Goal: Communication & Community: Answer question/provide support

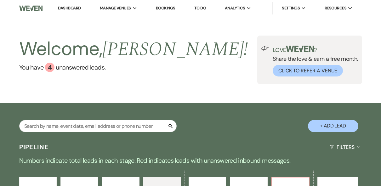
select select "4"
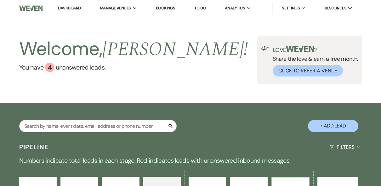
select select "4"
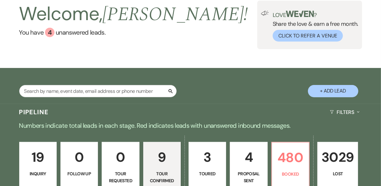
scroll to position [25, 0]
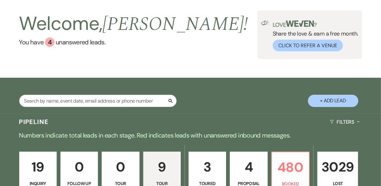
click at [254, 66] on div "Welcome, [PERSON_NAME] ! You have 4 unanswered lead s . Love ? Share the love &…" at bounding box center [190, 34] width 381 height 87
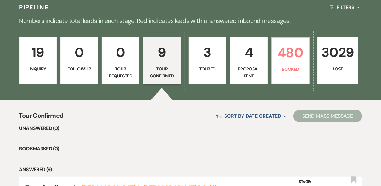
scroll to position [151, 0]
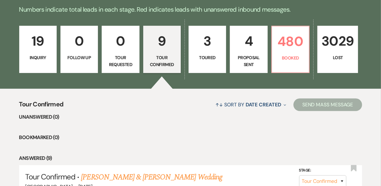
click at [252, 60] on p "Proposal Sent" at bounding box center [248, 61] width 29 height 14
select select "6"
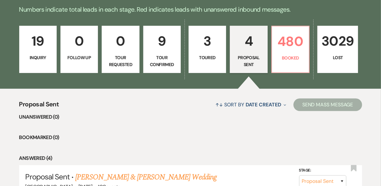
click at [29, 51] on p "19" at bounding box center [37, 41] width 29 height 21
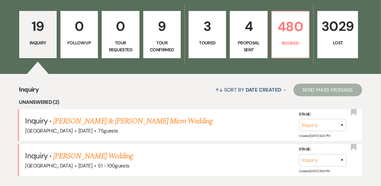
scroll to position [126, 0]
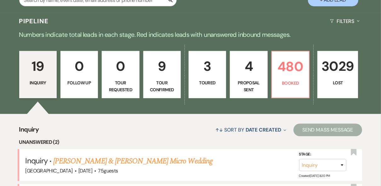
click at [204, 72] on p "3" at bounding box center [207, 66] width 29 height 21
select select "5"
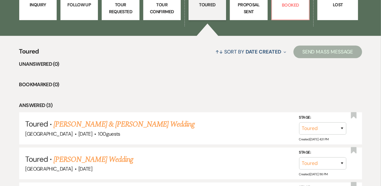
scroll to position [252, 0]
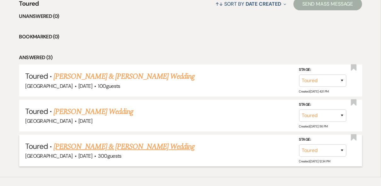
click at [130, 145] on link "[PERSON_NAME] & [PERSON_NAME] Wedding" at bounding box center [124, 146] width 141 height 11
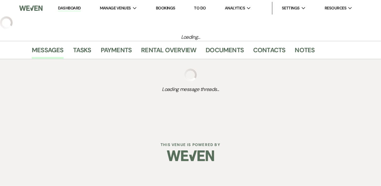
select select "5"
select select "8"
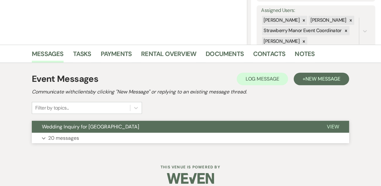
scroll to position [120, 0]
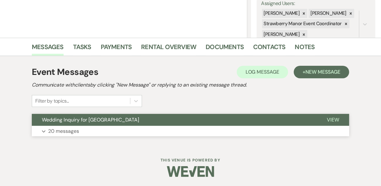
click at [330, 121] on span "View" at bounding box center [333, 120] width 12 height 7
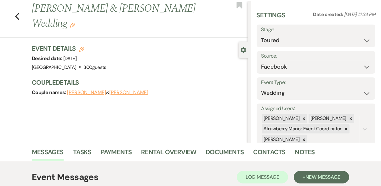
scroll to position [0, 0]
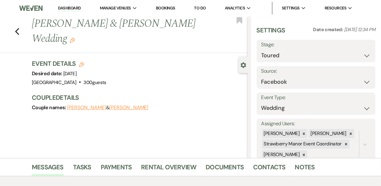
click at [70, 8] on link "Dashboard" at bounding box center [69, 8] width 23 height 6
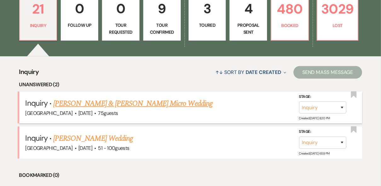
scroll to position [227, 0]
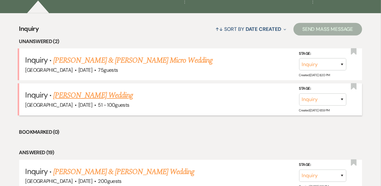
click at [87, 98] on link "[PERSON_NAME] Wedding" at bounding box center [93, 95] width 80 height 11
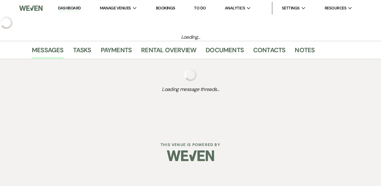
select select "2"
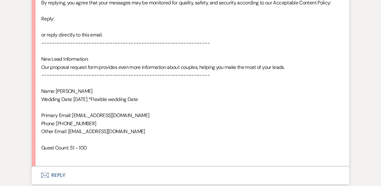
scroll to position [415, 0]
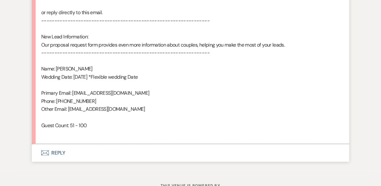
click at [56, 152] on button "Envelope Reply" at bounding box center [190, 153] width 317 height 18
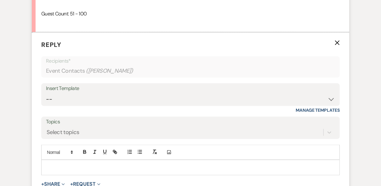
scroll to position [559, 0]
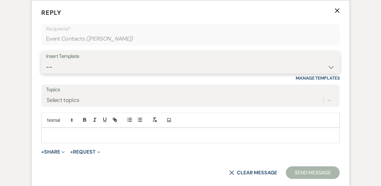
click at [92, 66] on select "-- Weven Planning Portal Introduction (Booked Events) Private Party Inquiry Res…" at bounding box center [190, 67] width 289 height 12
click at [46, 61] on select "-- Weven Planning Portal Introduction (Booked Events) Private Party Inquiry Res…" at bounding box center [190, 67] width 289 height 12
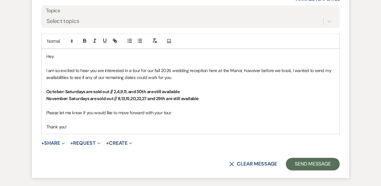
scroll to position [660, 0]
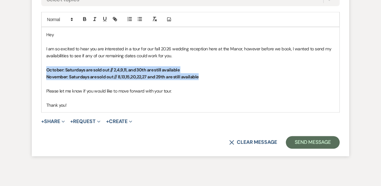
drag, startPoint x: 203, startPoint y: 77, endPoint x: 47, endPoint y: 71, distance: 156.3
click at [47, 71] on div "Hey I am so excited to hear you are interested in a tour for our fall 2026 wedd…" at bounding box center [191, 69] width 298 height 85
copy div "October: Saturdays are sold out // 2,4,9,11, and 30th are still available Novem…"
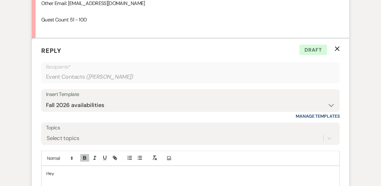
scroll to position [509, 0]
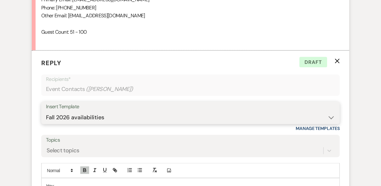
click at [157, 114] on select "-- Weven Planning Portal Introduction (Booked Events) Private Party Inquiry Res…" at bounding box center [190, 117] width 289 height 12
select select "5376"
click at [46, 111] on select "-- Weven Planning Portal Introduction (Booked Events) Private Party Inquiry Res…" at bounding box center [190, 117] width 289 height 12
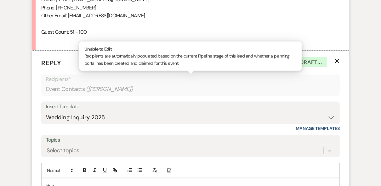
click at [166, 83] on div "Event Contacts ( [PERSON_NAME] )" at bounding box center [190, 89] width 289 height 12
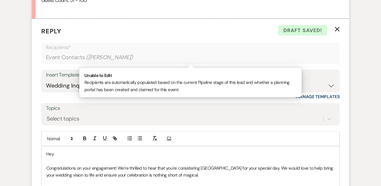
scroll to position [584, 0]
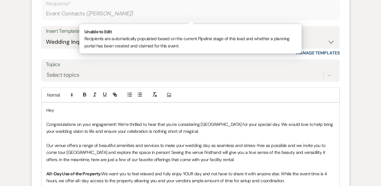
click at [73, 107] on p "Hey" at bounding box center [190, 110] width 288 height 7
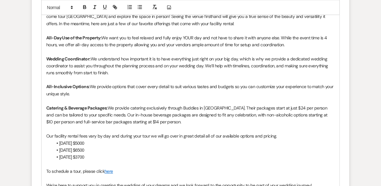
scroll to position [761, 0]
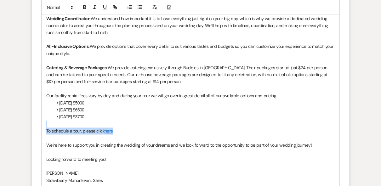
drag, startPoint x: 135, startPoint y: 128, endPoint x: 33, endPoint y: 127, distance: 101.4
click at [33, 127] on form "Reply X Draft saved! Recipients* Event Contacts ( [PERSON_NAME] ) Insert Templa…" at bounding box center [190, 26] width 317 height 454
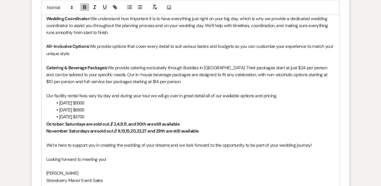
click at [46, 122] on div "Hey [PERSON_NAME]! Congratulations on your engagement! We’re thrilled to hear t…" at bounding box center [191, 68] width 298 height 282
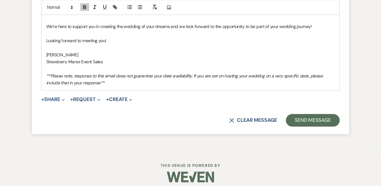
scroll to position [836, 0]
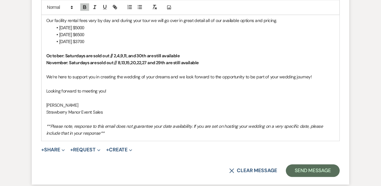
drag, startPoint x: 86, startPoint y: 55, endPoint x: 131, endPoint y: 48, distance: 46.3
click at [89, 55] on strong "﻿ October: Saturdays are sold out // 2,4,9,11, and 30th are still available" at bounding box center [112, 56] width 133 height 6
click at [86, 55] on strong "﻿ October: Saturdays are sold out // 2,4,9,11, and 30th are still available" at bounding box center [112, 56] width 133 height 6
click at [90, 61] on strong "November: Saturdays are sold out // 8,13,15,20,22,27 and 29th are still availab…" at bounding box center [122, 63] width 152 height 6
click at [201, 116] on p at bounding box center [190, 119] width 288 height 7
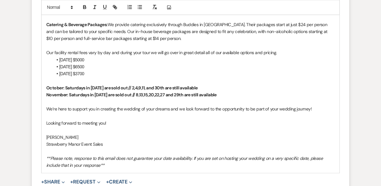
scroll to position [786, 0]
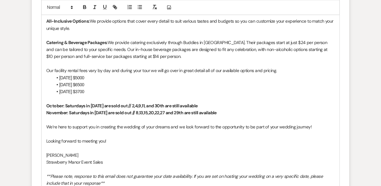
click at [320, 8] on div "Add Photo" at bounding box center [190, 7] width 299 height 15
click at [46, 125] on div "Hey [PERSON_NAME]! Congratulations on your engagement! We’re thrilled to hear t…" at bounding box center [191, 46] width 298 height 290
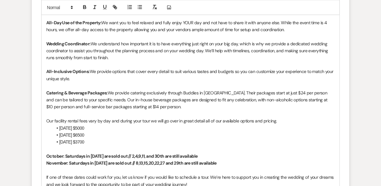
scroll to position [811, 0]
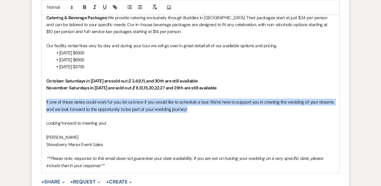
drag, startPoint x: 191, startPoint y: 107, endPoint x: 43, endPoint y: 102, distance: 148.1
click at [43, 102] on div "Hey [PERSON_NAME]! Congratulations on your engagement! We’re thrilled to hear t…" at bounding box center [191, 24] width 298 height 297
copy p "If one of these dates could work for you, let us know if you would like to sche…"
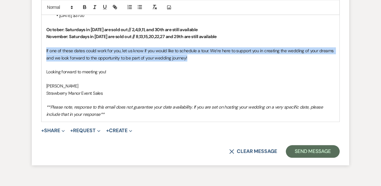
scroll to position [899, 0]
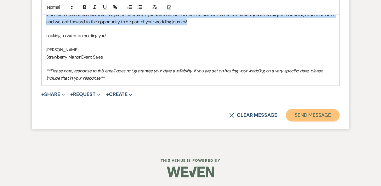
click at [311, 116] on button "Send Message" at bounding box center [313, 115] width 54 height 13
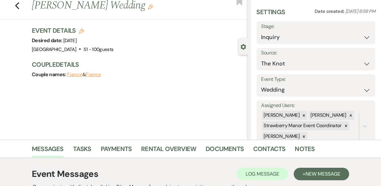
scroll to position [0, 0]
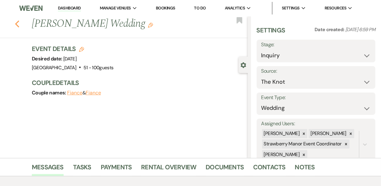
click at [20, 25] on icon "Previous" at bounding box center [17, 24] width 5 height 8
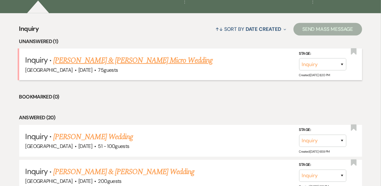
click at [103, 62] on link "[PERSON_NAME] & [PERSON_NAME] Micro Wedding" at bounding box center [132, 60] width 159 height 11
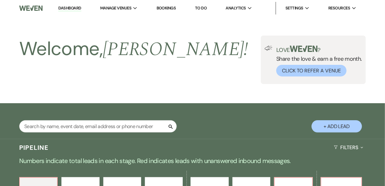
select select "5"
select select "16"
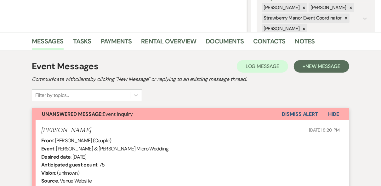
scroll to position [252, 0]
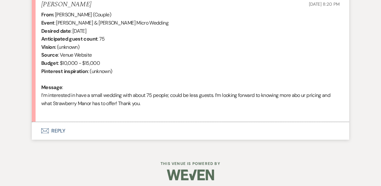
click at [55, 129] on button "Envelope Reply" at bounding box center [190, 131] width 317 height 18
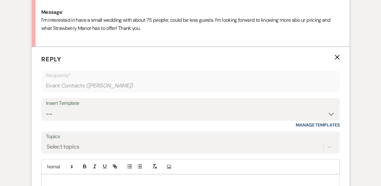
scroll to position [374, 0]
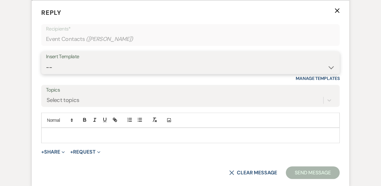
click at [68, 67] on select "-- Weven Planning Portal Introduction (Booked Events) Private Party Inquiry Res…" at bounding box center [190, 67] width 289 height 12
select select "5376"
click at [46, 61] on select "-- Weven Planning Portal Introduction (Booked Events) Private Party Inquiry Res…" at bounding box center [190, 67] width 289 height 12
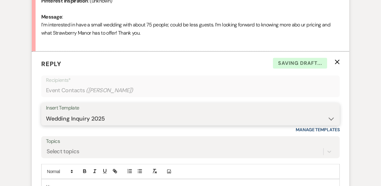
scroll to position [349, 0]
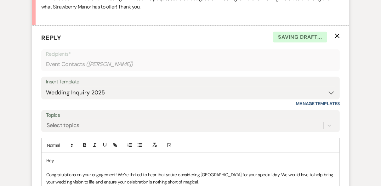
click at [73, 160] on p "Hey" at bounding box center [190, 160] width 288 height 7
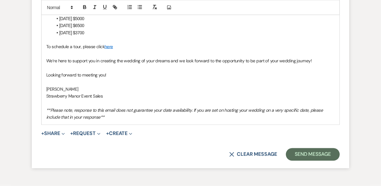
scroll to position [699, 0]
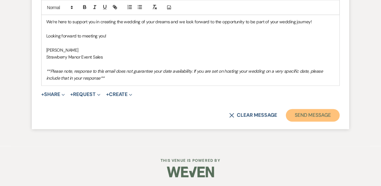
click at [323, 117] on button "Send Message" at bounding box center [313, 115] width 54 height 13
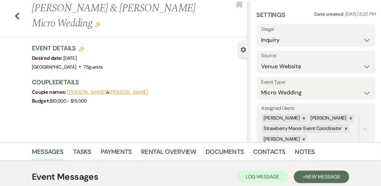
scroll to position [0, 0]
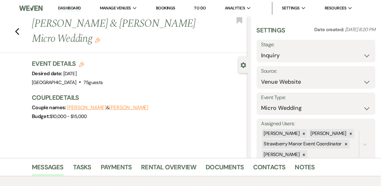
click at [58, 8] on li "Dashboard" at bounding box center [69, 8] width 29 height 13
click at [68, 9] on link "Dashboard" at bounding box center [69, 8] width 23 height 6
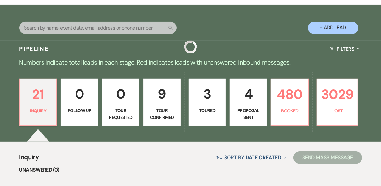
scroll to position [126, 0]
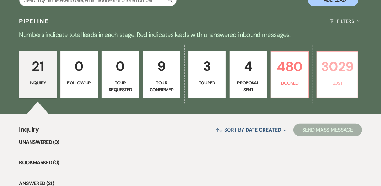
click at [333, 83] on p "Lost" at bounding box center [337, 83] width 32 height 7
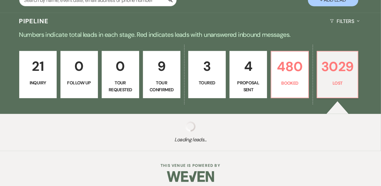
select select "8"
select select "5"
select select "8"
select select "6"
select select "8"
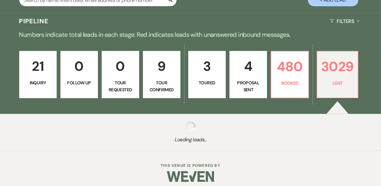
select select "5"
select select "8"
select select "5"
select select "8"
select select "5"
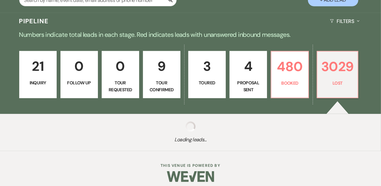
select select "8"
select select "5"
select select "8"
select select "5"
select select "8"
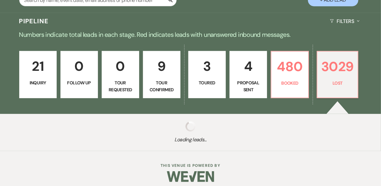
select select "5"
select select "8"
select select "5"
select select "8"
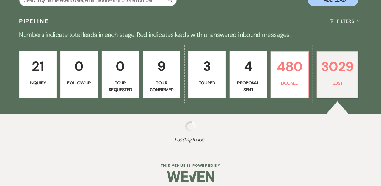
select select "8"
select select "5"
select select "8"
select select "5"
select select "8"
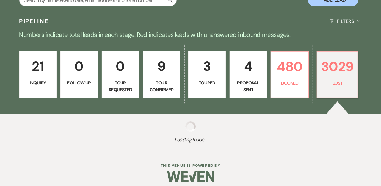
select select "5"
select select "8"
select select "5"
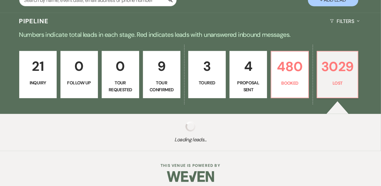
select select "8"
select select "5"
select select "8"
select select "5"
select select "8"
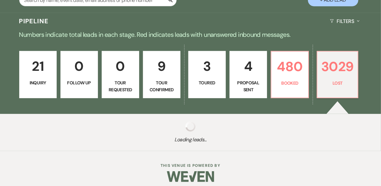
select select "5"
select select "8"
select select "5"
select select "8"
select select "5"
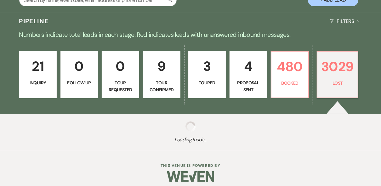
select select "8"
select select "5"
select select "8"
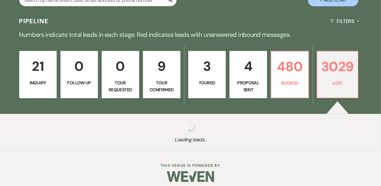
select select "5"
select select "8"
select select "5"
select select "8"
select select "5"
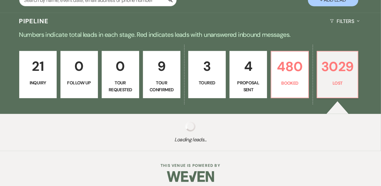
select select "8"
select select "5"
select select "8"
select select "5"
select select "8"
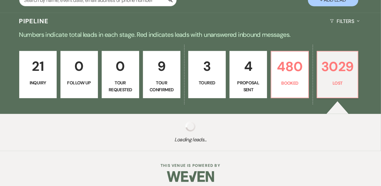
select select "5"
select select "8"
select select "5"
select select "8"
select select "5"
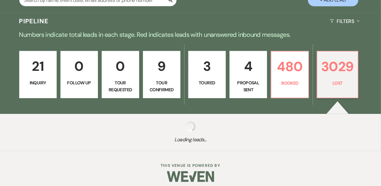
select select "8"
select select "5"
select select "8"
select select "5"
select select "8"
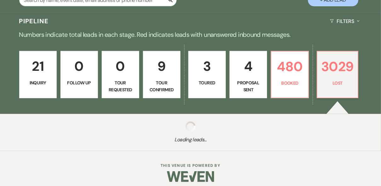
select select "5"
select select "8"
select select "5"
select select "8"
select select "5"
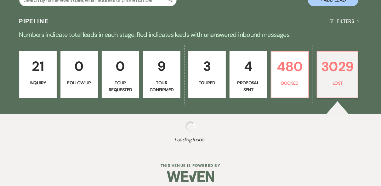
select select "8"
select select "5"
select select "8"
select select "5"
select select "8"
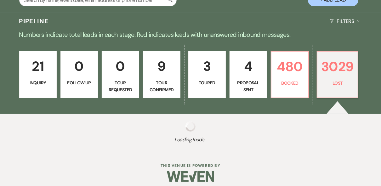
select select "5"
select select "8"
select select "5"
select select "8"
select select "5"
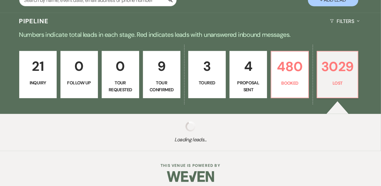
select select "8"
select select "5"
select select "8"
select select "5"
select select "8"
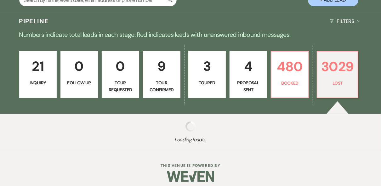
select select "5"
select select "8"
select select "5"
select select "8"
select select "5"
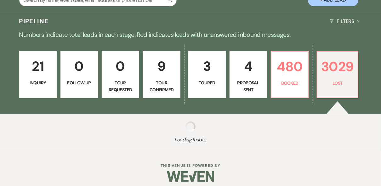
select select "8"
select select "5"
select select "8"
select select "5"
select select "8"
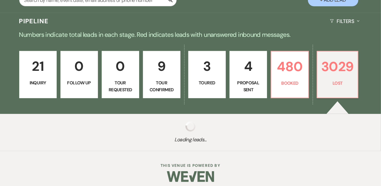
select select "5"
select select "8"
select select "6"
select select "8"
select select "5"
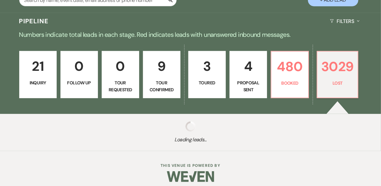
select select "8"
select select "5"
select select "8"
select select "5"
select select "8"
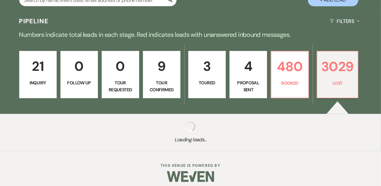
select select "5"
select select "8"
select select "5"
select select "8"
select select "5"
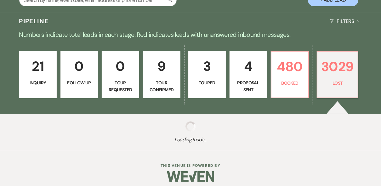
select select "8"
select select "5"
select select "8"
select select "5"
select select "8"
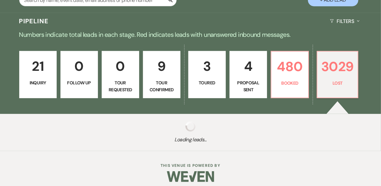
select select "5"
select select "8"
select select "5"
select select "8"
select select "5"
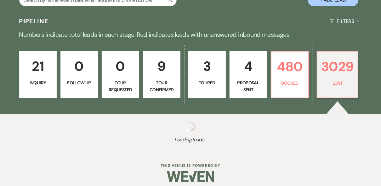
select select "8"
select select "5"
select select "8"
select select "5"
select select "8"
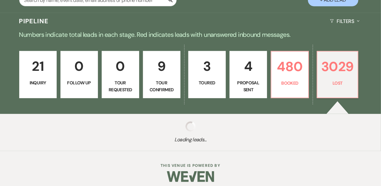
select select "5"
select select "8"
select select "5"
select select "8"
select select "5"
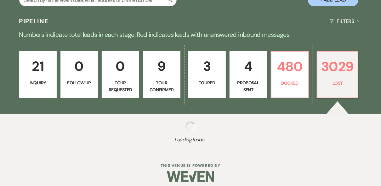
select select "8"
select select "5"
select select "8"
select select "5"
select select "8"
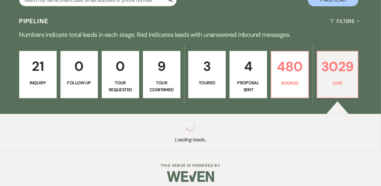
select select "5"
select select "8"
select select "5"
select select "8"
select select "5"
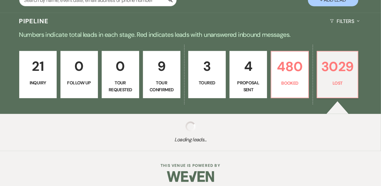
select select "8"
select select "5"
select select "8"
select select "5"
select select "8"
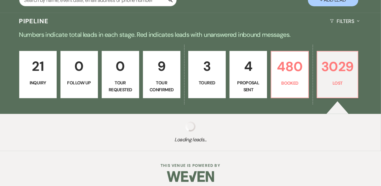
select select "5"
select select "8"
select select "5"
select select "8"
select select "1"
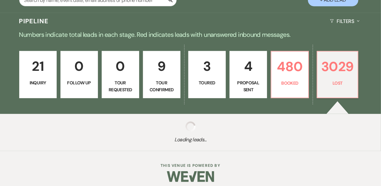
select select "8"
select select "5"
select select "8"
select select "5"
select select "8"
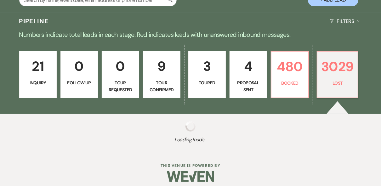
select select "5"
select select "8"
select select "5"
select select "8"
select select "5"
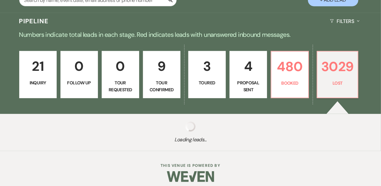
select select "8"
select select "5"
select select "8"
select select "5"
select select "8"
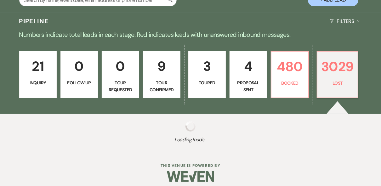
select select "5"
select select "8"
select select "5"
select select "8"
select select "5"
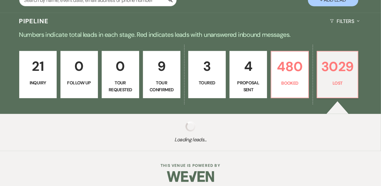
select select "8"
select select "5"
select select "8"
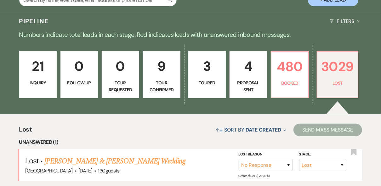
scroll to position [202, 0]
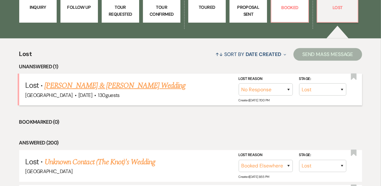
click at [99, 88] on link "[PERSON_NAME] & [PERSON_NAME] Wedding" at bounding box center [114, 85] width 141 height 11
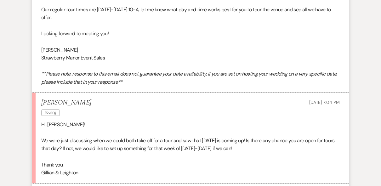
scroll to position [786, 0]
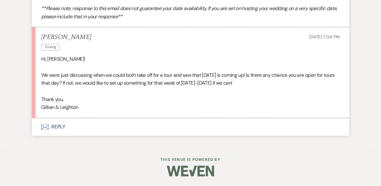
click at [59, 128] on button "Envelope Reply" at bounding box center [190, 127] width 317 height 18
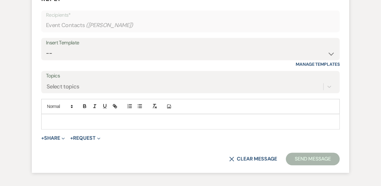
scroll to position [905, 0]
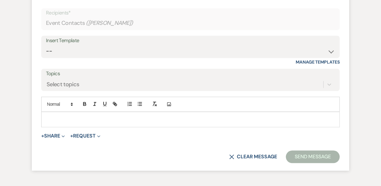
click at [82, 127] on div at bounding box center [191, 119] width 298 height 14
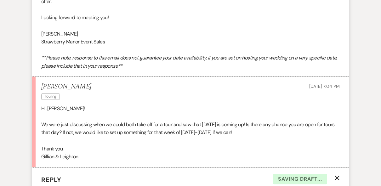
scroll to position [630, 0]
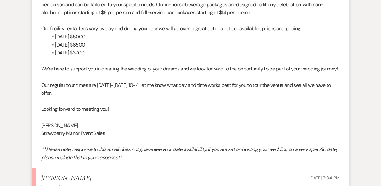
drag, startPoint x: 49, startPoint y: 108, endPoint x: 40, endPoint y: 101, distance: 11.5
drag, startPoint x: 40, startPoint y: 101, endPoint x: 45, endPoint y: 101, distance: 5.0
copy p "Our regular tour times are [DATE]-[DATE] 10-4, let me know what day and time wo…"
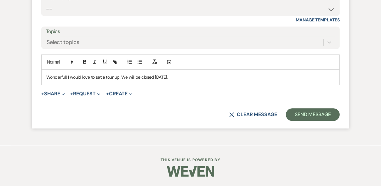
scroll to position [962, 0]
click at [179, 76] on p "Wonderful! I would love to set a tour up. We will be closed [DATE]," at bounding box center [190, 77] width 288 height 7
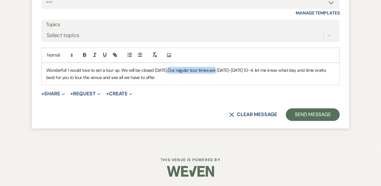
drag, startPoint x: 220, startPoint y: 77, endPoint x: 174, endPoint y: 78, distance: 46.6
click at [174, 78] on span "Our regular tour times are [DATE]-[DATE] 10-4, let me know what day and time wo…" at bounding box center [186, 73] width 281 height 13
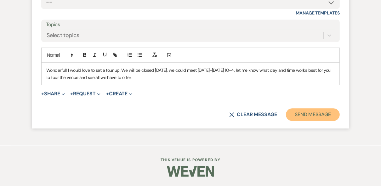
click at [309, 121] on button "Send Message" at bounding box center [313, 114] width 54 height 13
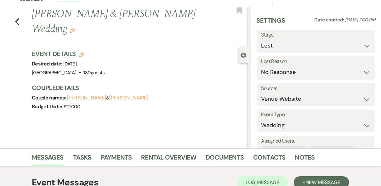
scroll to position [0, 0]
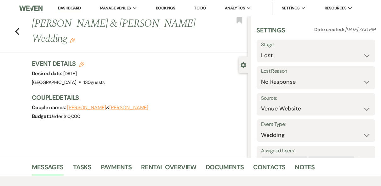
click at [71, 9] on link "Dashboard" at bounding box center [69, 8] width 23 height 6
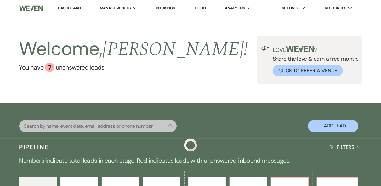
click at [207, 63] on div "Welcome, [PERSON_NAME] ! You have 7 unanswered lead s . Love ? Share the love &…" at bounding box center [190, 60] width 381 height 48
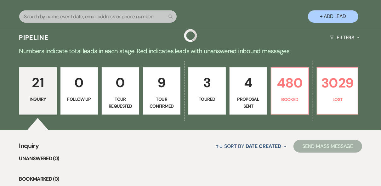
scroll to position [126, 0]
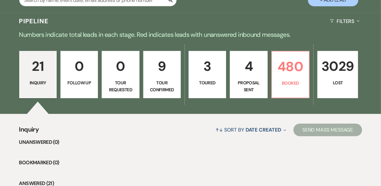
click at [122, 141] on li "Unanswered (0)" at bounding box center [190, 142] width 343 height 8
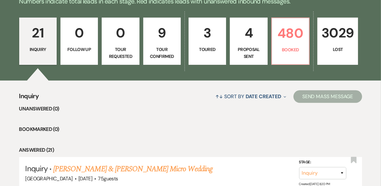
scroll to position [162, 0]
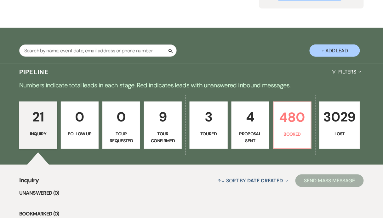
scroll to position [101, 0]
